Goal: Task Accomplishment & Management: Manage account settings

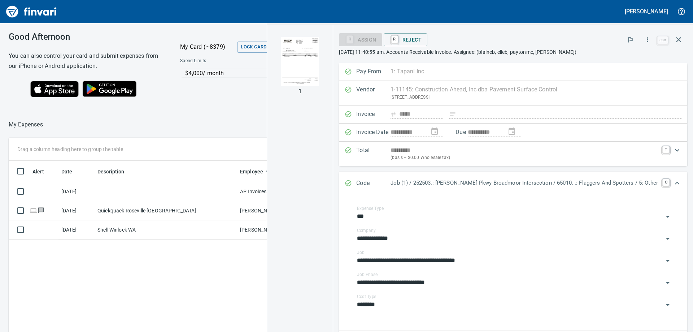
scroll to position [241, 484]
drag, startPoint x: 170, startPoint y: 110, endPoint x: 273, endPoint y: 87, distance: 105.0
click at [171, 110] on div "Good Afternoon You can also control your card and submit expenses from our iPho…" at bounding box center [256, 67] width 512 height 88
drag, startPoint x: 677, startPoint y: 39, endPoint x: 661, endPoint y: 80, distance: 44.2
click at [677, 39] on icon "button" at bounding box center [678, 39] width 5 height 5
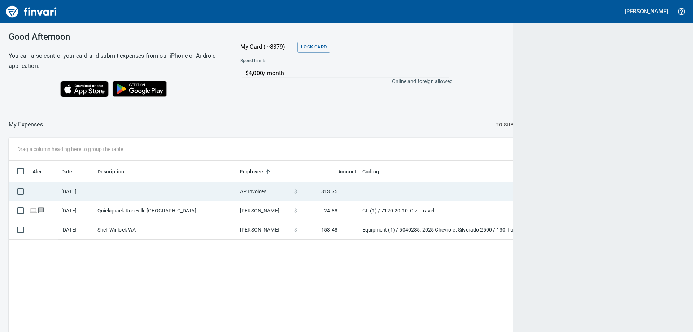
scroll to position [247, 660]
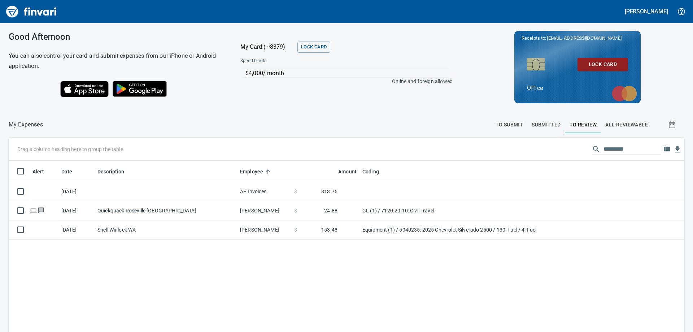
click at [515, 125] on span "To Submit" at bounding box center [509, 124] width 28 height 9
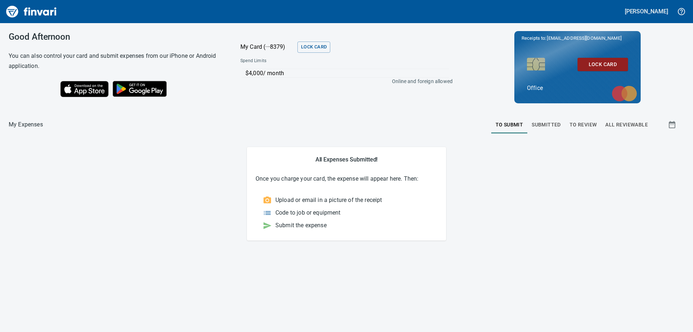
click at [561, 125] on button "Submitted" at bounding box center [546, 124] width 38 height 17
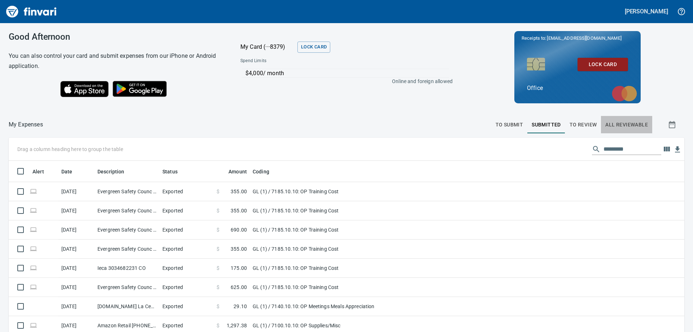
click at [614, 125] on span "All Reviewable" at bounding box center [626, 124] width 43 height 9
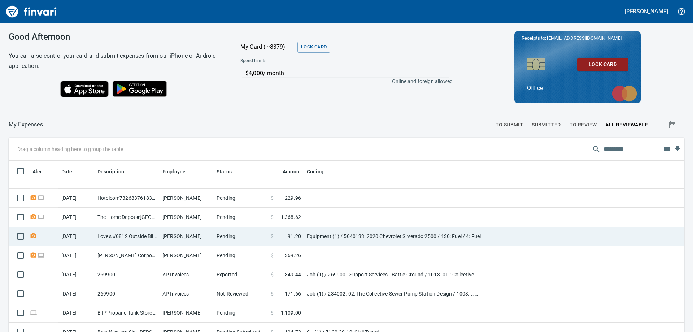
scroll to position [144, 0]
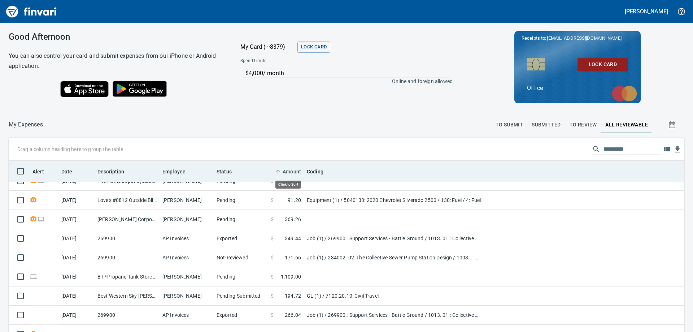
click at [289, 171] on span "Amount" at bounding box center [291, 171] width 18 height 9
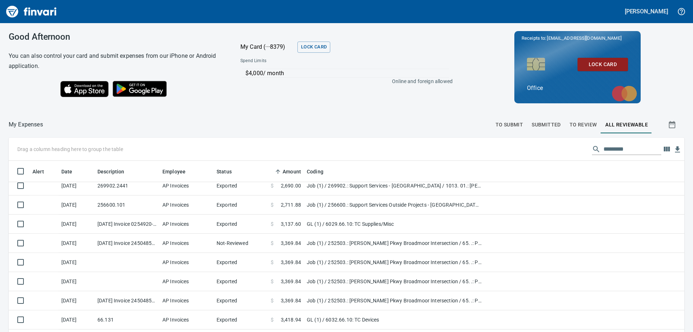
scroll to position [5162, 0]
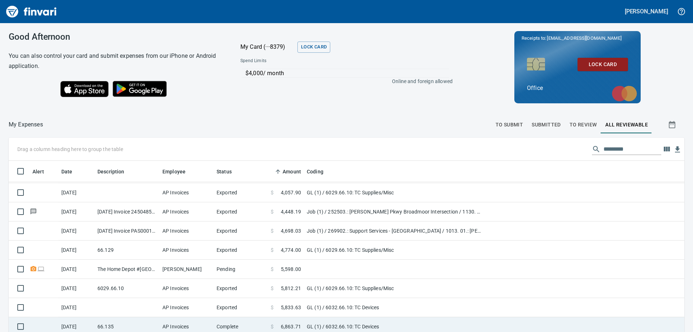
click at [173, 323] on td "AP Invoices" at bounding box center [186, 326] width 54 height 19
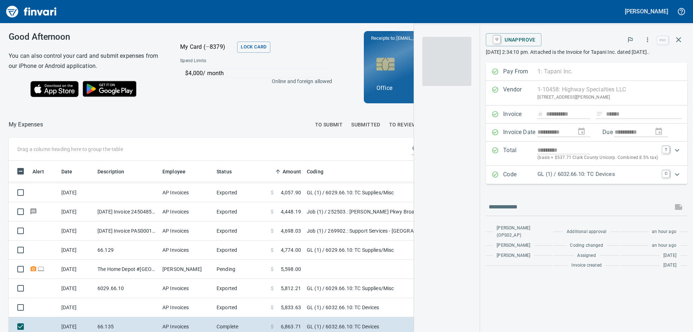
scroll to position [247, 479]
click at [456, 60] on img "button" at bounding box center [446, 61] width 49 height 49
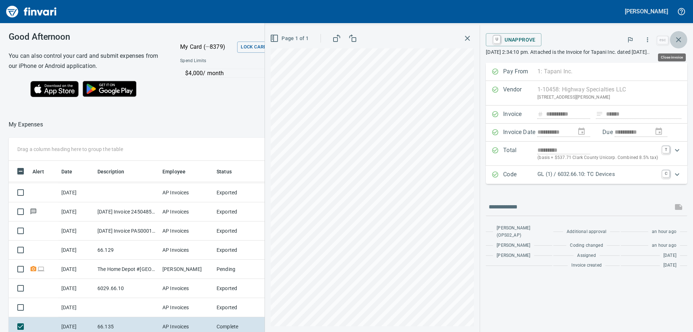
click at [677, 42] on icon "button" at bounding box center [678, 39] width 9 height 9
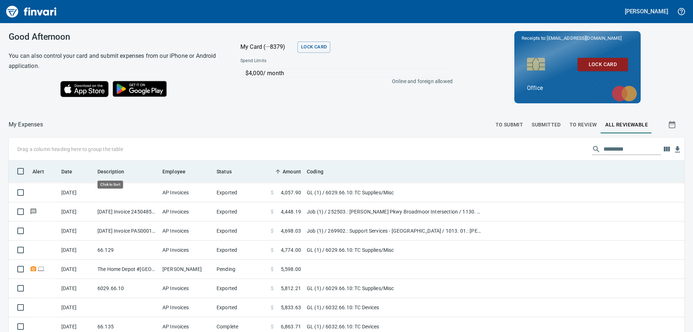
scroll to position [247, 659]
drag, startPoint x: 406, startPoint y: 171, endPoint x: 561, endPoint y: 168, distance: 155.2
click at [559, 170] on th at bounding box center [584, 171] width 200 height 21
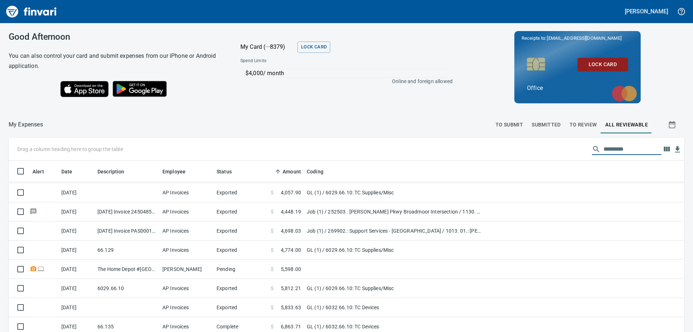
click at [603, 148] on input "text" at bounding box center [632, 149] width 58 height 12
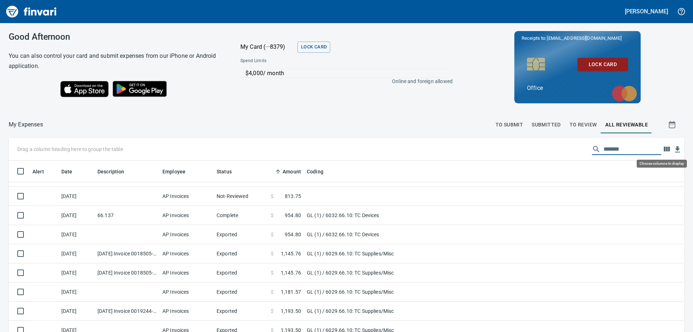
type input "*******"
click at [663, 150] on icon "button" at bounding box center [666, 148] width 6 height 5
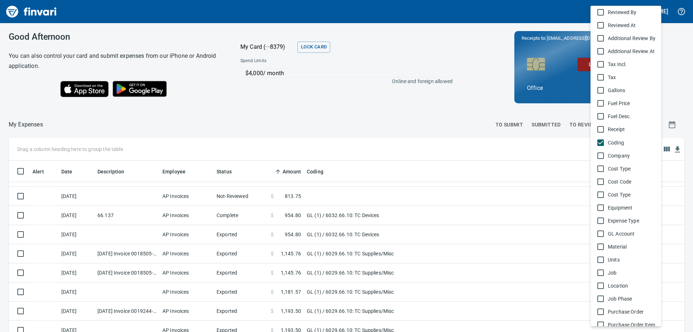
scroll to position [325, 0]
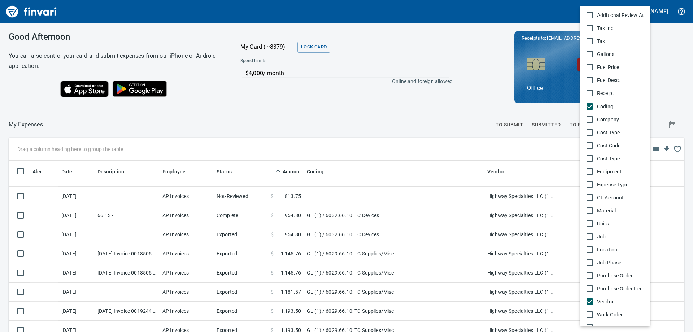
click at [496, 172] on div at bounding box center [346, 166] width 693 height 332
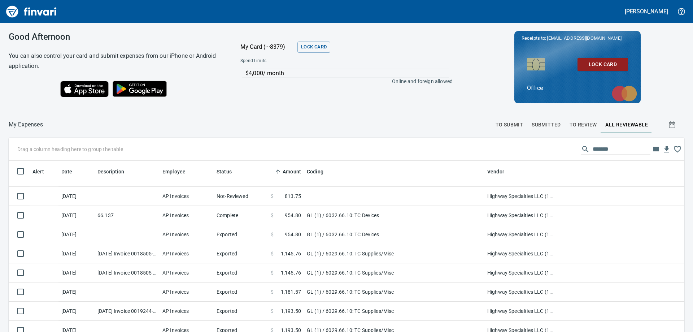
scroll to position [247, 659]
click at [673, 150] on icon "button" at bounding box center [676, 149] width 7 height 6
drag, startPoint x: 504, startPoint y: 173, endPoint x: 154, endPoint y: 176, distance: 349.9
click at [154, 176] on body "[PERSON_NAME] Good Afternoon You can also control your card and submit expenses…" at bounding box center [346, 166] width 693 height 332
drag, startPoint x: 501, startPoint y: 171, endPoint x: 85, endPoint y: 173, distance: 415.6
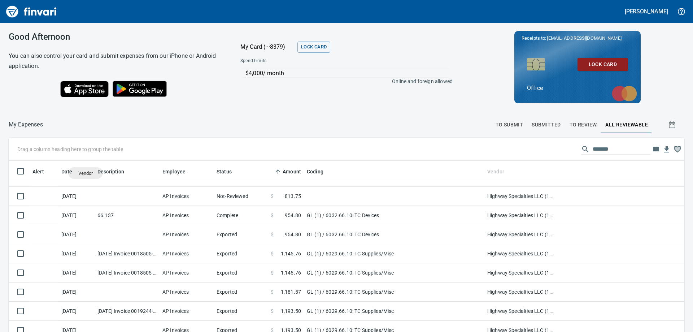
click at [85, 173] on body "[PERSON_NAME] Good Afternoon You can also control your card and submit expenses…" at bounding box center [346, 166] width 693 height 332
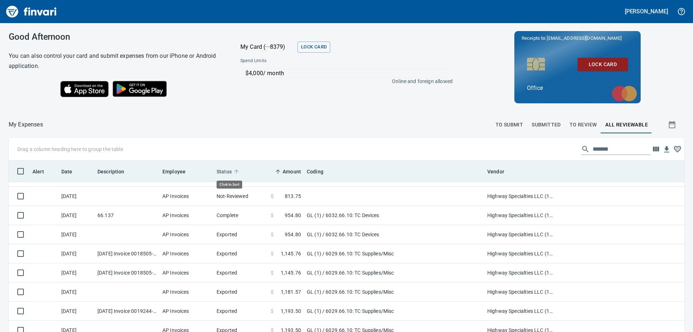
click at [227, 172] on span "Status" at bounding box center [223, 171] width 15 height 9
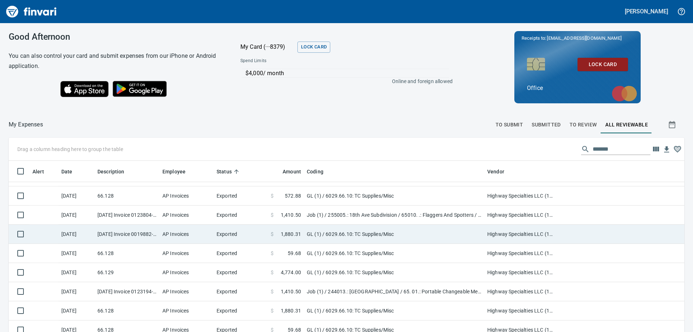
scroll to position [0, 0]
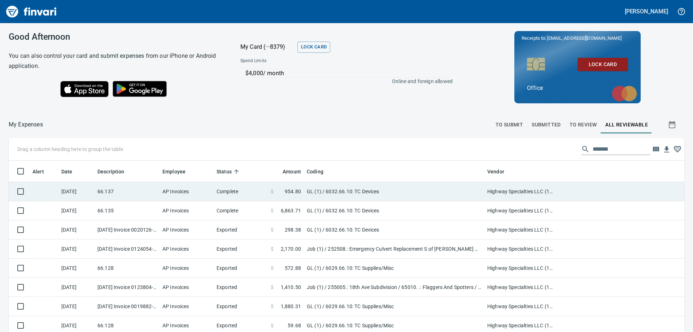
click at [366, 195] on td "GL (1) / 6032.66.10: TC Devices" at bounding box center [394, 191] width 180 height 19
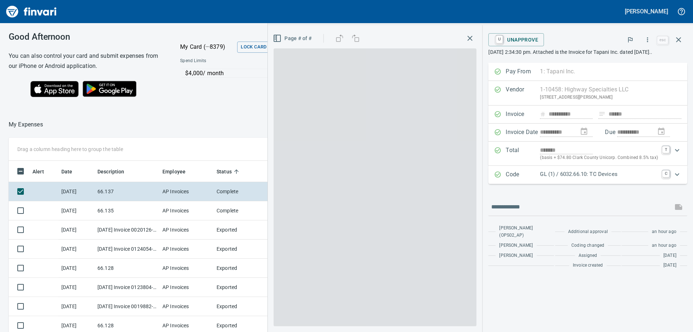
scroll to position [241, 479]
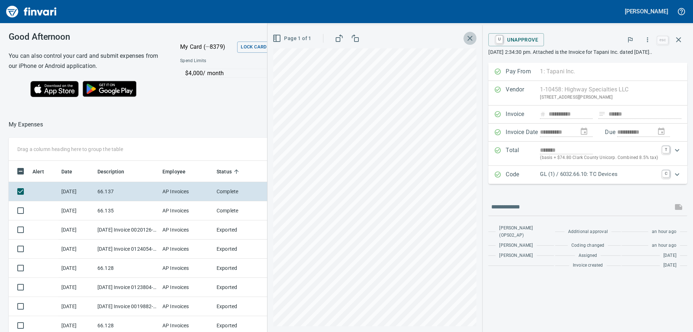
click at [470, 36] on icon "button" at bounding box center [469, 38] width 9 height 9
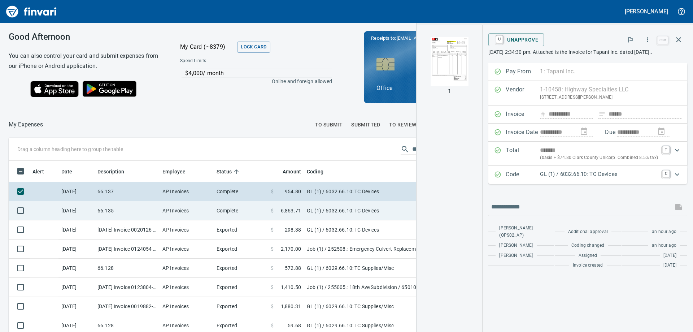
click at [304, 211] on td "GL (1) / 6032.66.10: TC Devices" at bounding box center [394, 210] width 180 height 19
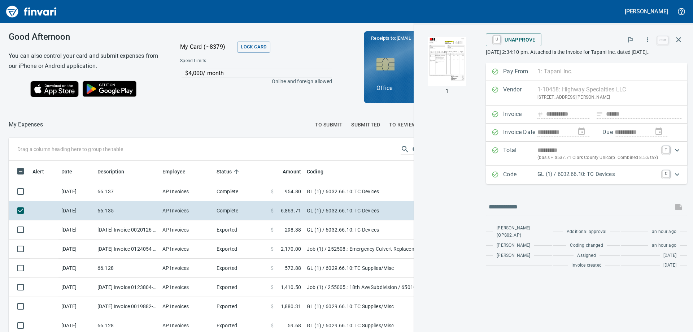
click at [455, 74] on img "button" at bounding box center [446, 61] width 49 height 49
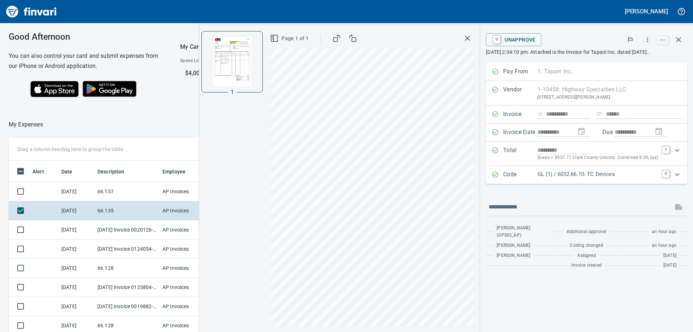
click at [468, 33] on button "button" at bounding box center [467, 38] width 13 height 13
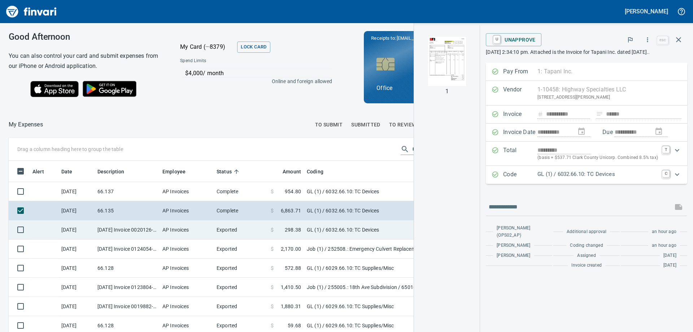
click at [250, 229] on td "Exported" at bounding box center [241, 229] width 54 height 19
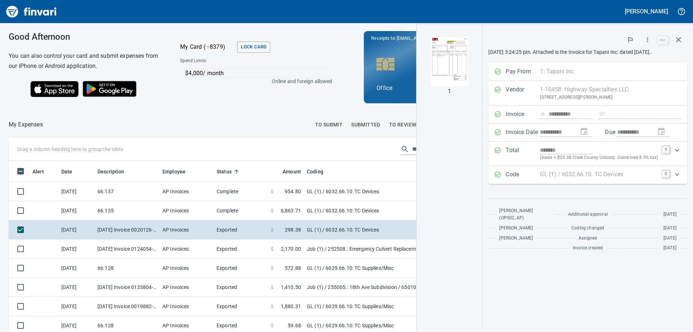
click at [449, 52] on img "button" at bounding box center [449, 61] width 49 height 49
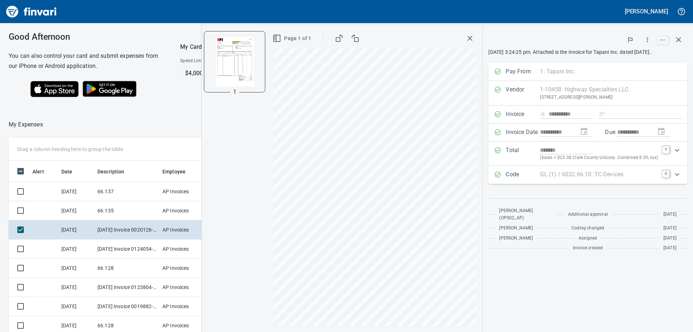
drag, startPoint x: 473, startPoint y: 37, endPoint x: 453, endPoint y: 48, distance: 22.4
click at [472, 38] on icon "button" at bounding box center [469, 38] width 5 height 5
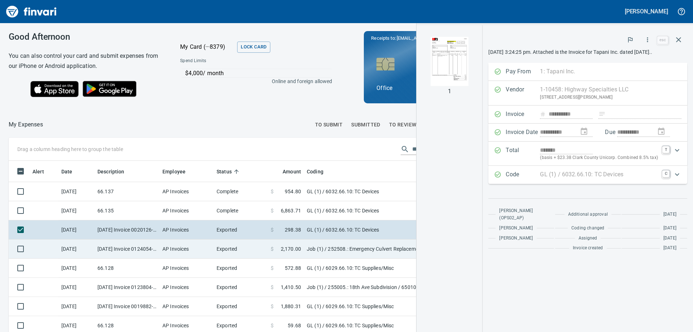
click at [159, 247] on td "AP Invoices" at bounding box center [186, 248] width 54 height 19
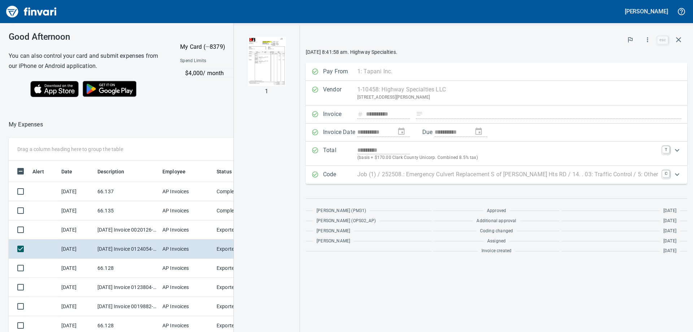
click at [290, 69] on img "button" at bounding box center [266, 61] width 49 height 49
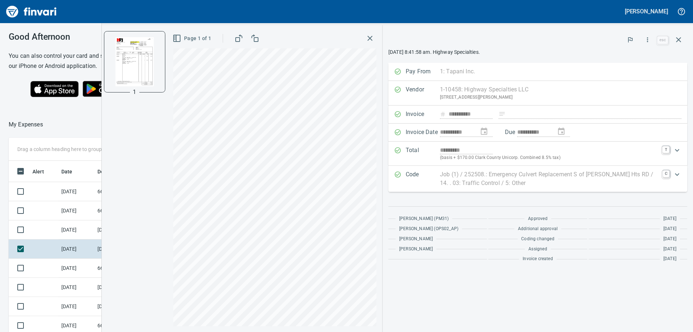
click at [370, 38] on icon "button" at bounding box center [369, 38] width 5 height 5
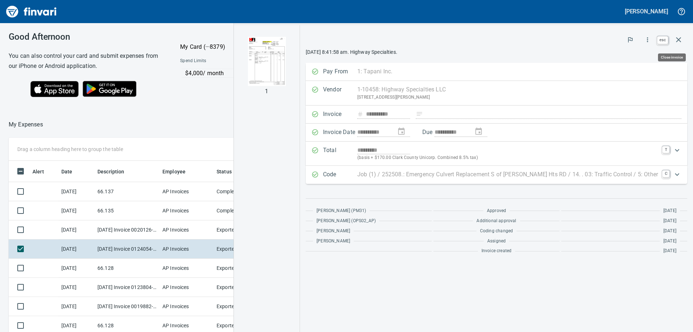
scroll to position [241, 479]
click at [679, 40] on icon "button" at bounding box center [678, 39] width 9 height 9
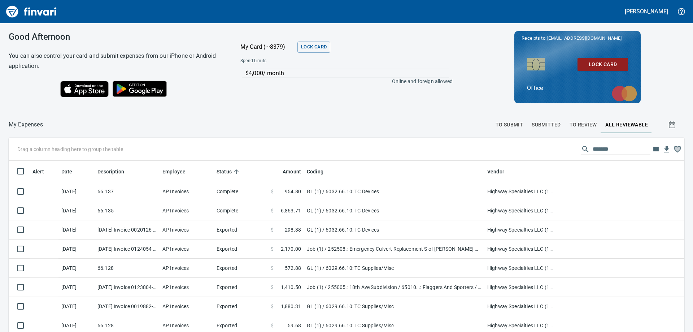
scroll to position [247, 659]
